Goal: Task Accomplishment & Management: Complete application form

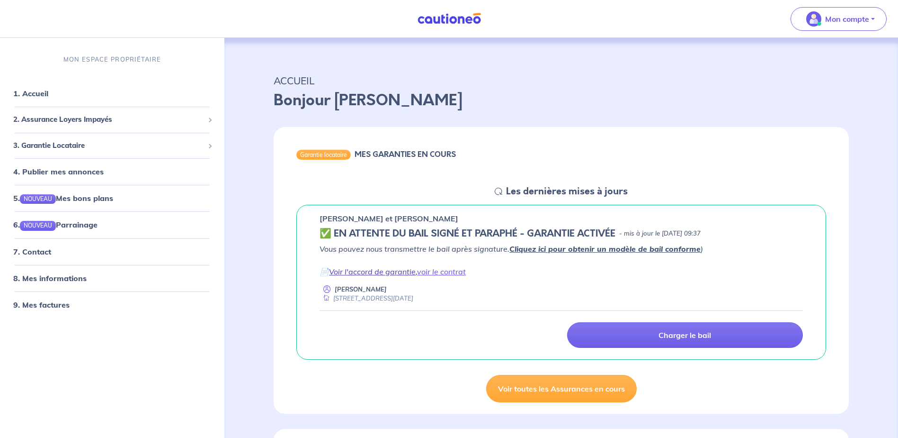
click at [388, 276] on link "Voir l'accord de garantie" at bounding box center [372, 271] width 87 height 9
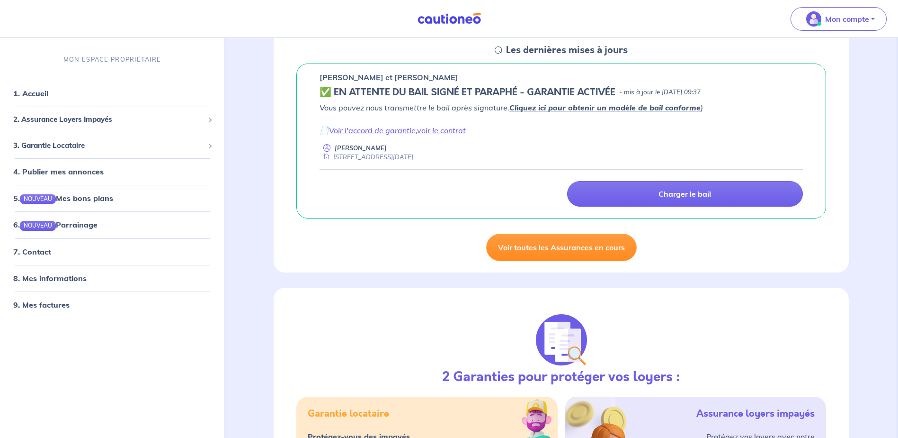
scroll to position [142, 0]
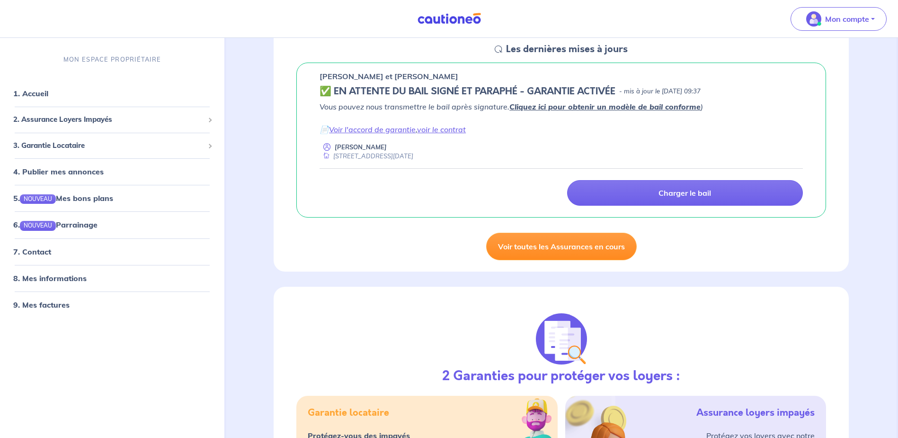
click at [550, 250] on link "Voir toutes les Assurances en cours" at bounding box center [561, 246] width 151 height 27
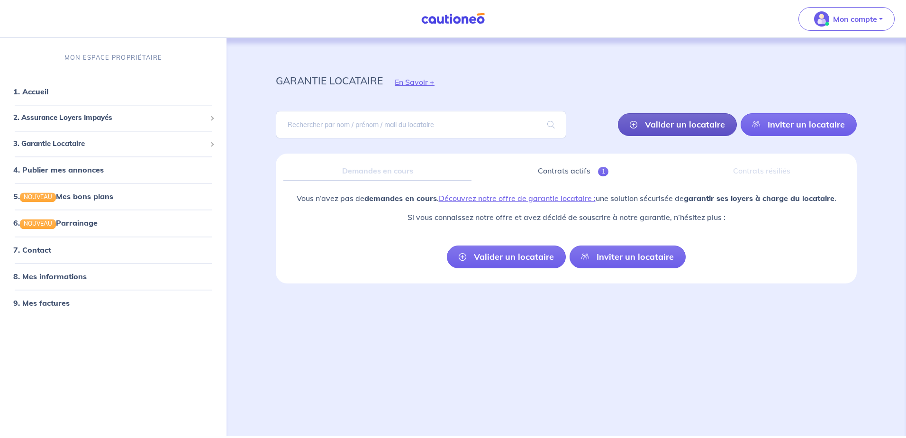
click at [671, 130] on link "Valider un locataire" at bounding box center [677, 124] width 119 height 23
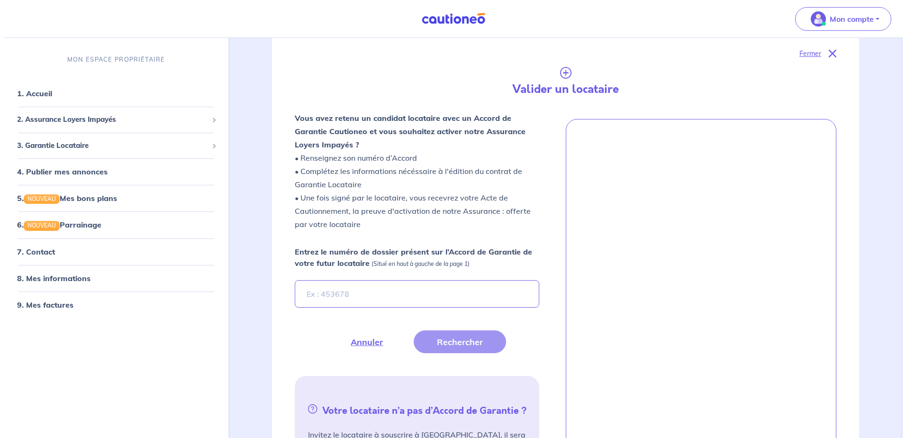
scroll to position [153, 0]
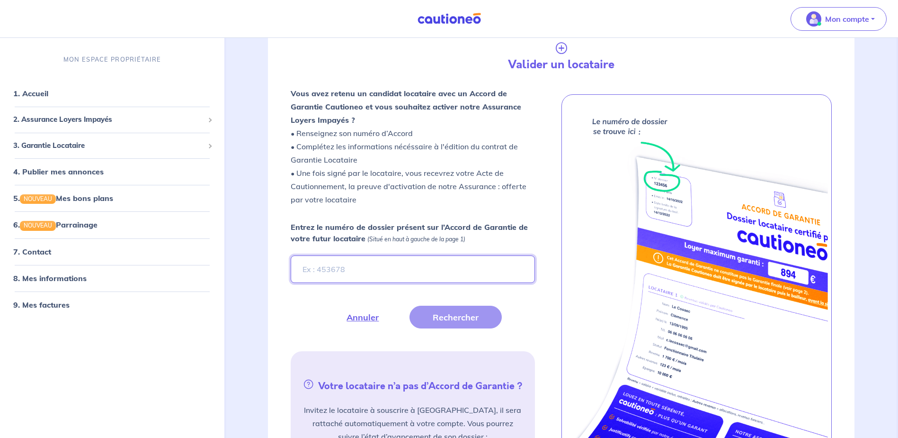
click at [473, 261] on input "Entrez le numéro de dossier présent sur l’Accord de Garantie de votre futur loc…" at bounding box center [413, 268] width 244 height 27
paste input "rddLnG"
type input "rddLnG"
click at [464, 312] on button "Rechercher" at bounding box center [456, 316] width 92 height 23
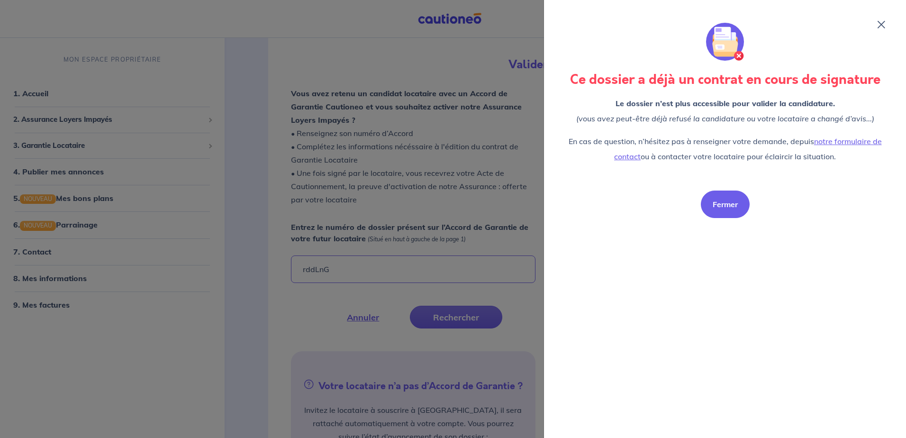
click at [733, 199] on button "Fermer" at bounding box center [724, 203] width 49 height 27
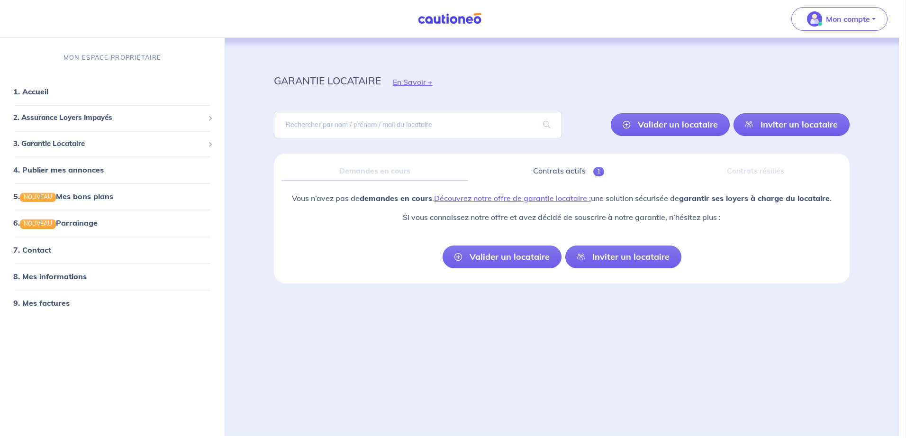
scroll to position [0, 0]
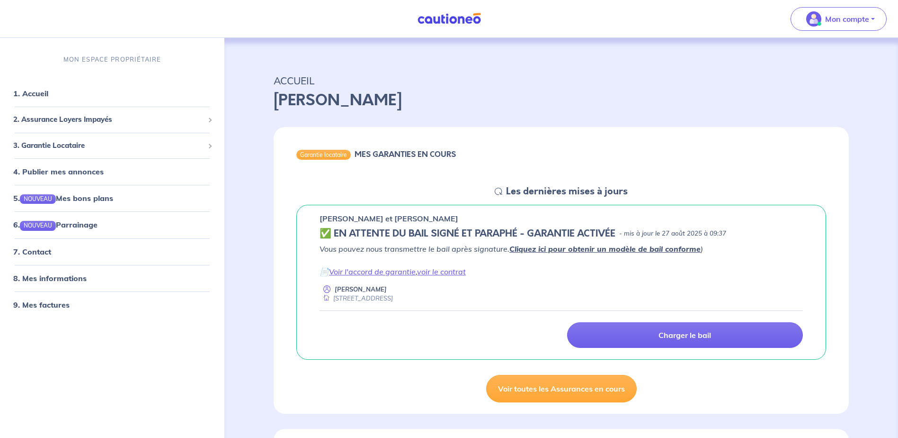
click at [573, 250] on link "Cliquez ici pour obtenir un modèle de bail conforme" at bounding box center [605, 248] width 191 height 9
click at [449, 268] on link "voir le contrat" at bounding box center [441, 271] width 49 height 9
